Goal: Register for event/course

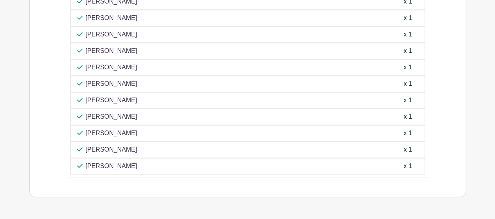
scroll to position [509, 0]
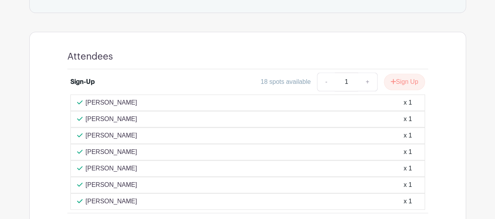
scroll to position [470, 0]
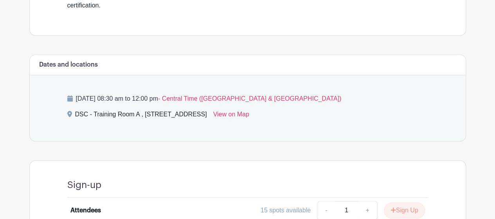
scroll to position [396, 0]
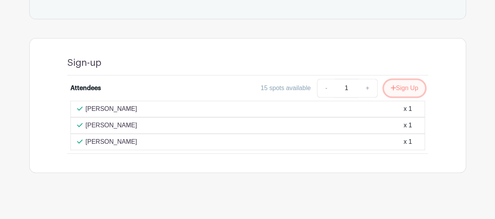
click at [397, 86] on button "Sign Up" at bounding box center [404, 88] width 41 height 16
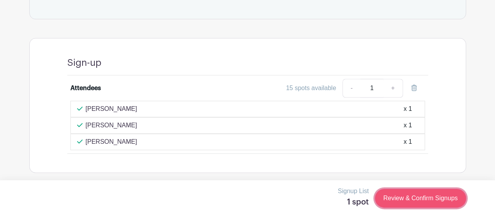
click at [406, 196] on link "Review & Confirm Signups" at bounding box center [420, 198] width 91 height 19
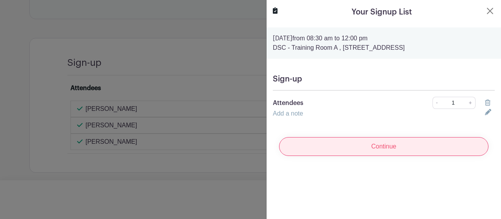
click at [366, 150] on input "Continue" at bounding box center [383, 146] width 209 height 19
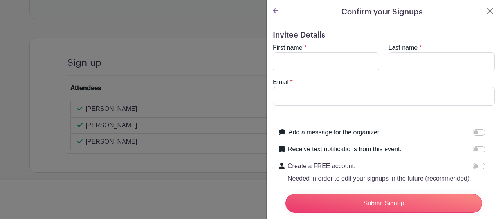
click at [333, 74] on turbo-frame "First name * Last name * Email *" at bounding box center [384, 74] width 222 height 63
drag, startPoint x: 329, startPoint y: 53, endPoint x: 326, endPoint y: 59, distance: 7.0
click at [329, 53] on input "First name" at bounding box center [326, 61] width 106 height 19
type input "KRISTINA"
click at [422, 52] on input "Last name" at bounding box center [442, 61] width 106 height 19
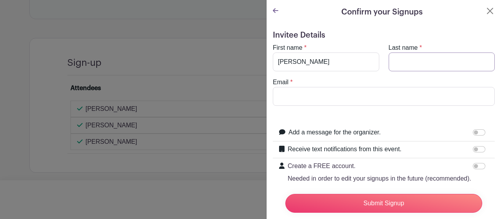
type input "CHAVEZ"
click at [380, 96] on input "Email" at bounding box center [384, 96] width 222 height 19
type input "CHAVEZK@AURORA.IL.US"
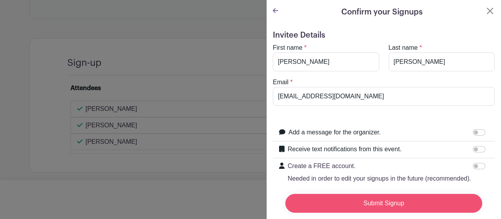
click at [364, 198] on input "Submit Signup" at bounding box center [383, 203] width 197 height 19
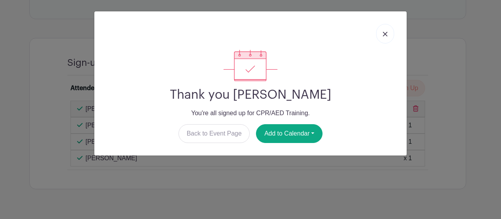
click at [384, 33] on img at bounding box center [385, 34] width 5 height 5
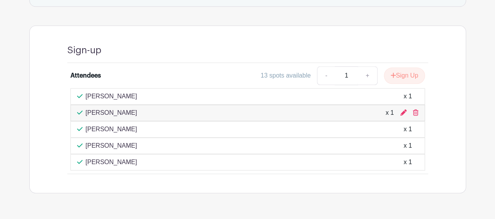
scroll to position [428, 0]
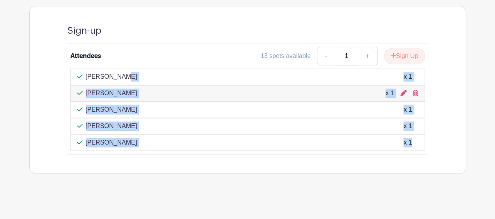
drag, startPoint x: 87, startPoint y: 75, endPoint x: 184, endPoint y: 155, distance: 125.4
click at [184, 155] on div "Sign-up Attendees 13 spots available - 1 + Sign Up Lizeth Nevarez x 1 KRISTINA …" at bounding box center [248, 89] width 398 height 167
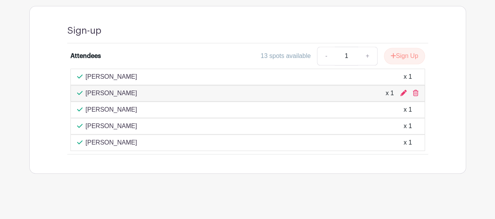
click at [320, 165] on div "Sign-up Attendees 13 spots available - 1 + Sign Up Lizeth Nevarez x 1 KRISTINA …" at bounding box center [248, 89] width 398 height 167
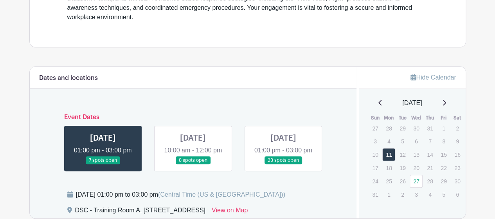
scroll to position [335, 0]
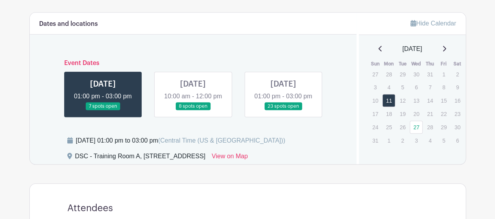
click at [193, 110] on link at bounding box center [193, 110] width 0 height 0
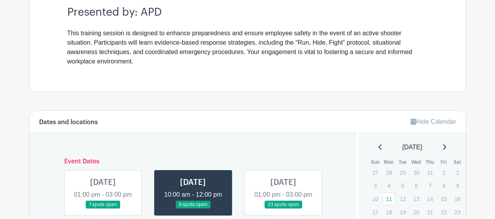
scroll to position [286, 0]
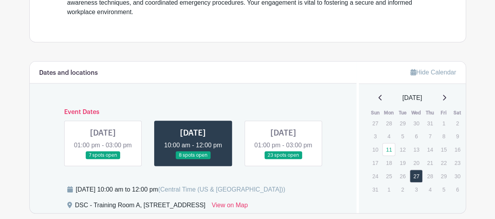
click at [283, 159] on link at bounding box center [283, 159] width 0 height 0
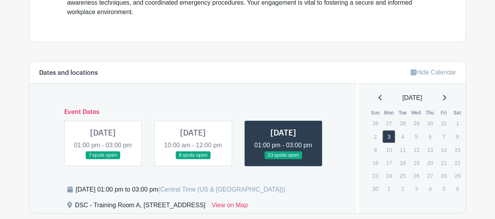
click at [283, 159] on link at bounding box center [283, 159] width 0 height 0
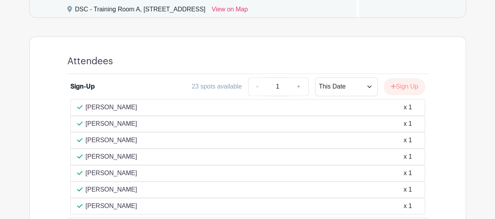
scroll to position [521, 0]
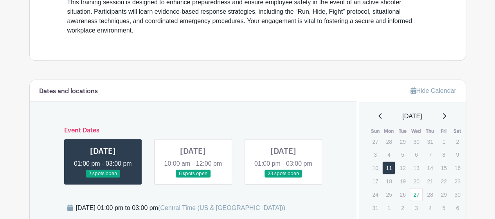
scroll to position [352, 0]
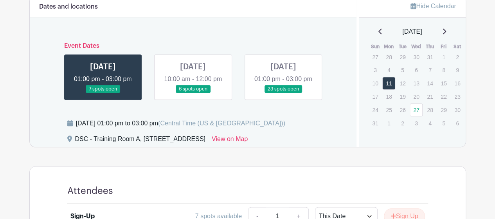
click at [283, 93] on link at bounding box center [283, 93] width 0 height 0
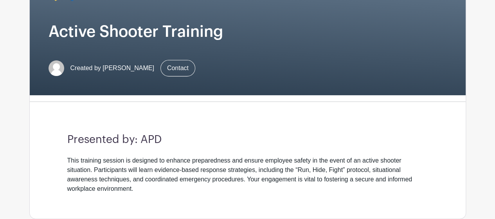
scroll to position [78, 0]
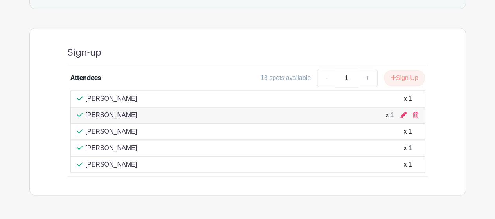
scroll to position [389, 0]
